Goal: Find specific page/section: Find specific page/section

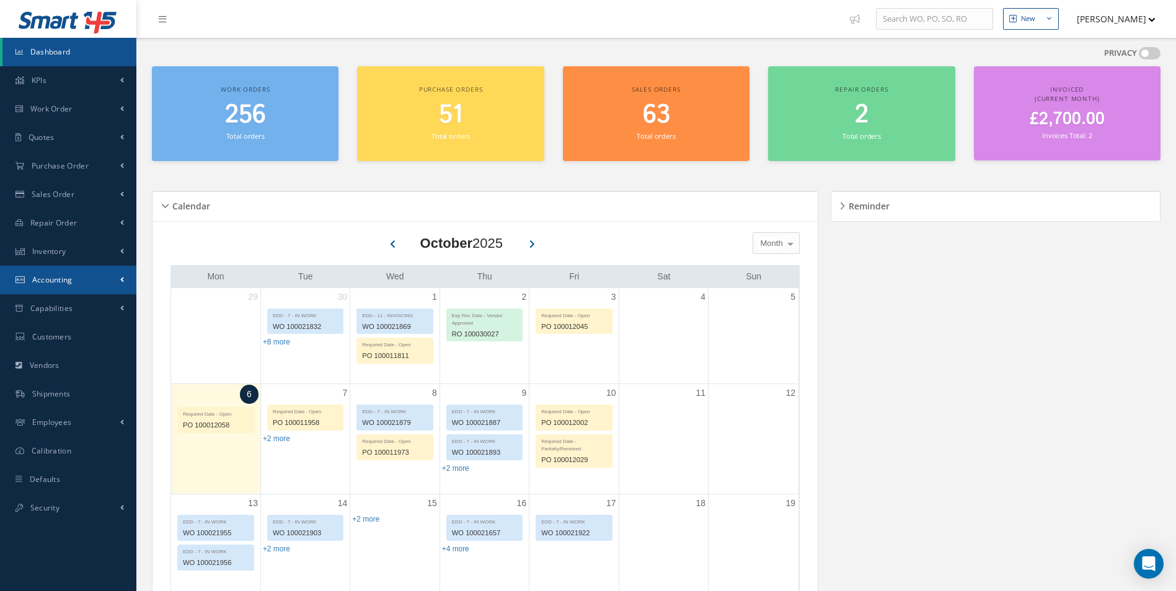
click at [101, 277] on link "Accounting" at bounding box center [68, 280] width 136 height 29
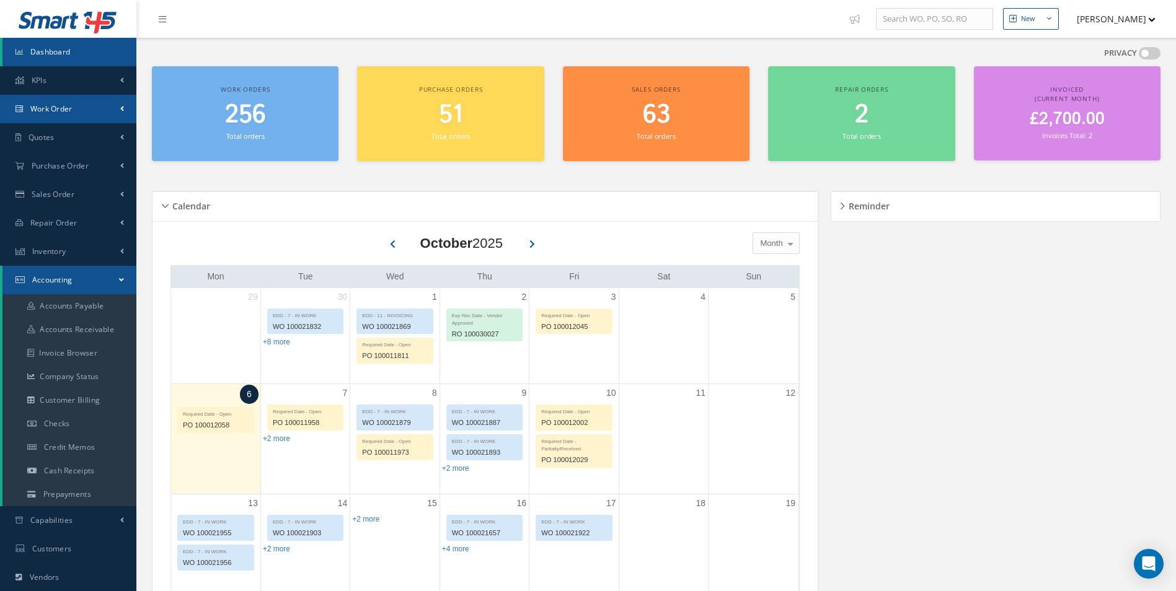
click at [95, 120] on link "Work Order" at bounding box center [68, 109] width 136 height 29
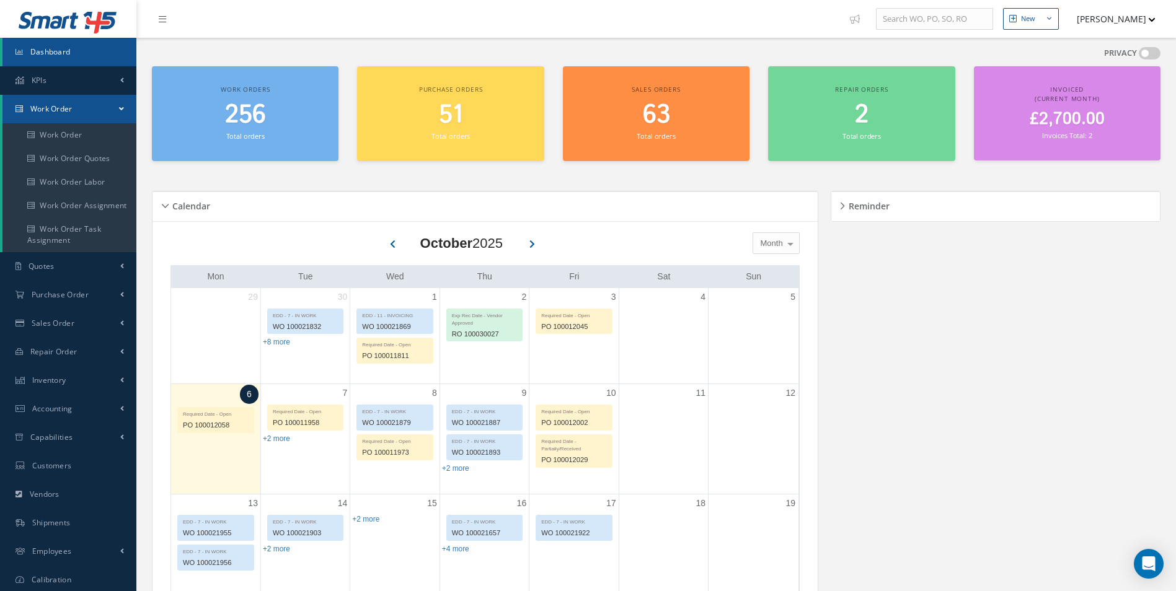
click at [95, 118] on link "Work Order" at bounding box center [69, 109] width 134 height 29
click at [79, 134] on link "Work Order" at bounding box center [70, 135] width 136 height 24
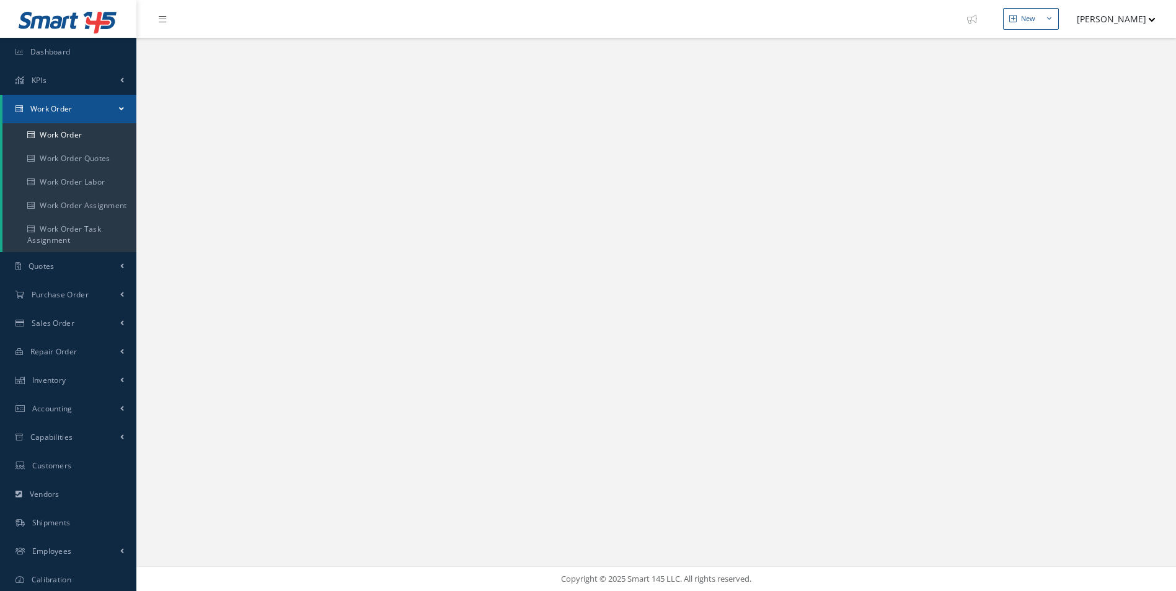
select select "25"
